Goal: Information Seeking & Learning: Learn about a topic

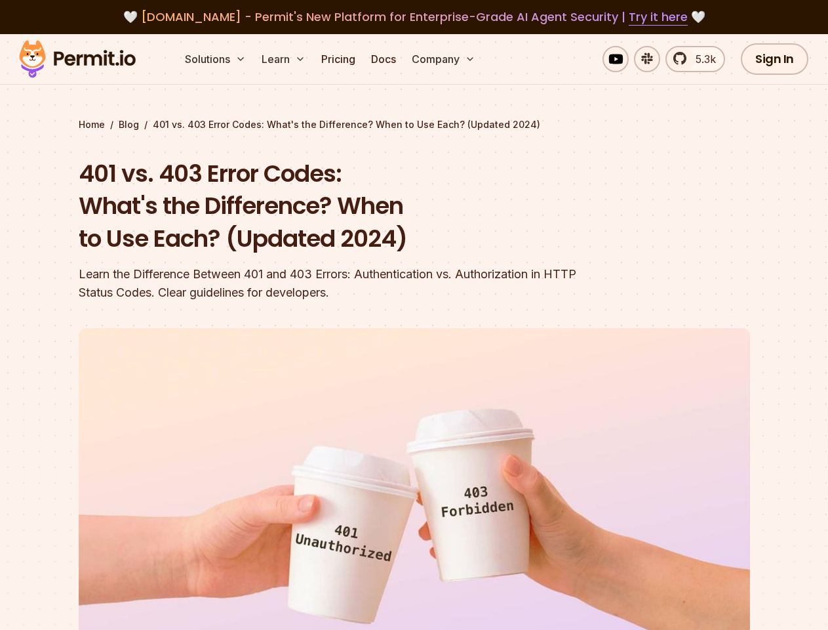
click at [414, 315] on header "401 vs. 403 Error Codes: What's the Difference? When to Use Each? (Updated 2024…" at bounding box center [415, 466] width 672 height 619
click at [216, 59] on button "Solutions" at bounding box center [215, 59] width 71 height 26
click at [285, 59] on button "Learn" at bounding box center [283, 59] width 54 height 26
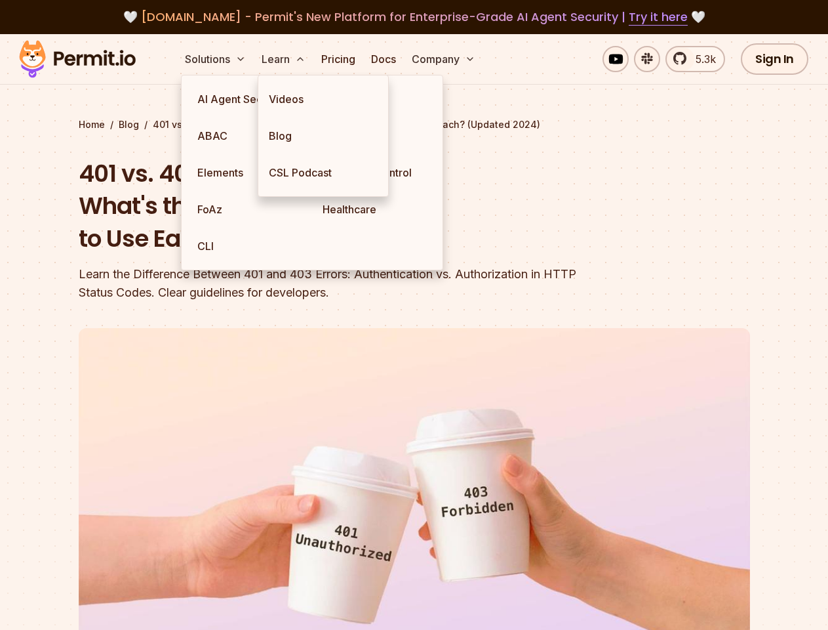
click at [445, 59] on button "Company" at bounding box center [444, 59] width 74 height 26
